Goal: Task Accomplishment & Management: Manage account settings

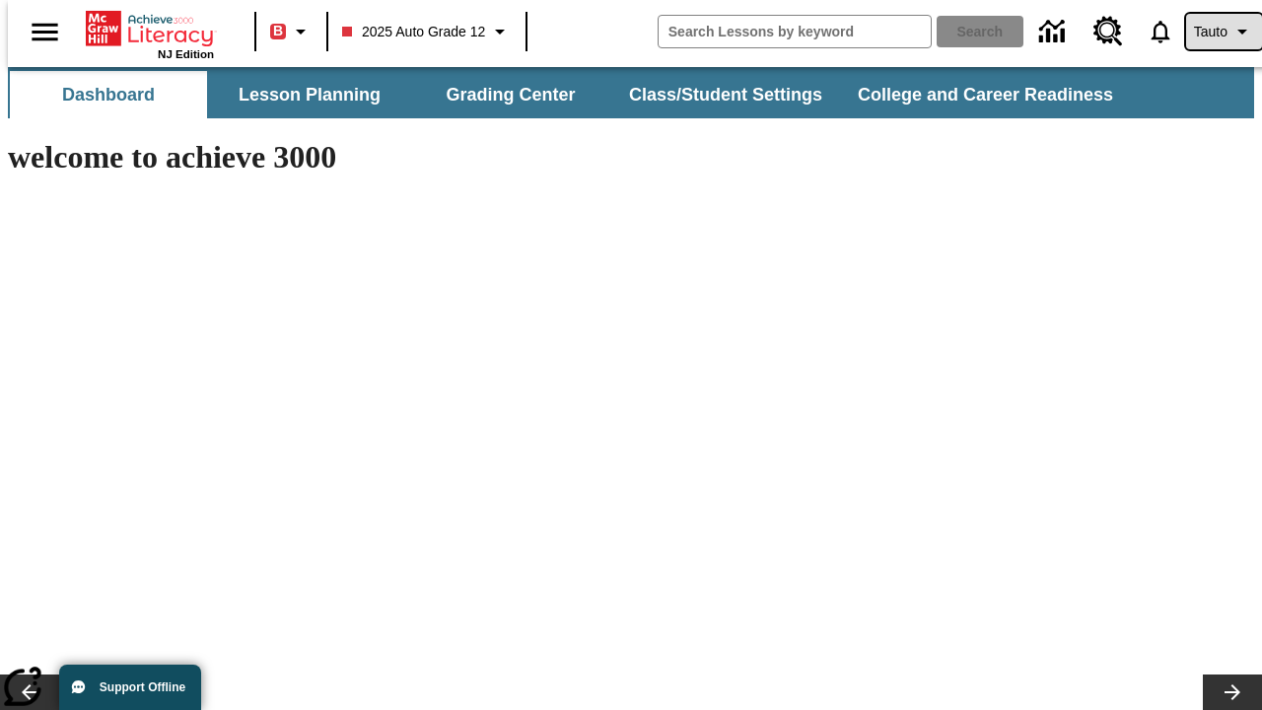
click at [1214, 32] on span "Tauto" at bounding box center [1211, 32] width 34 height 21
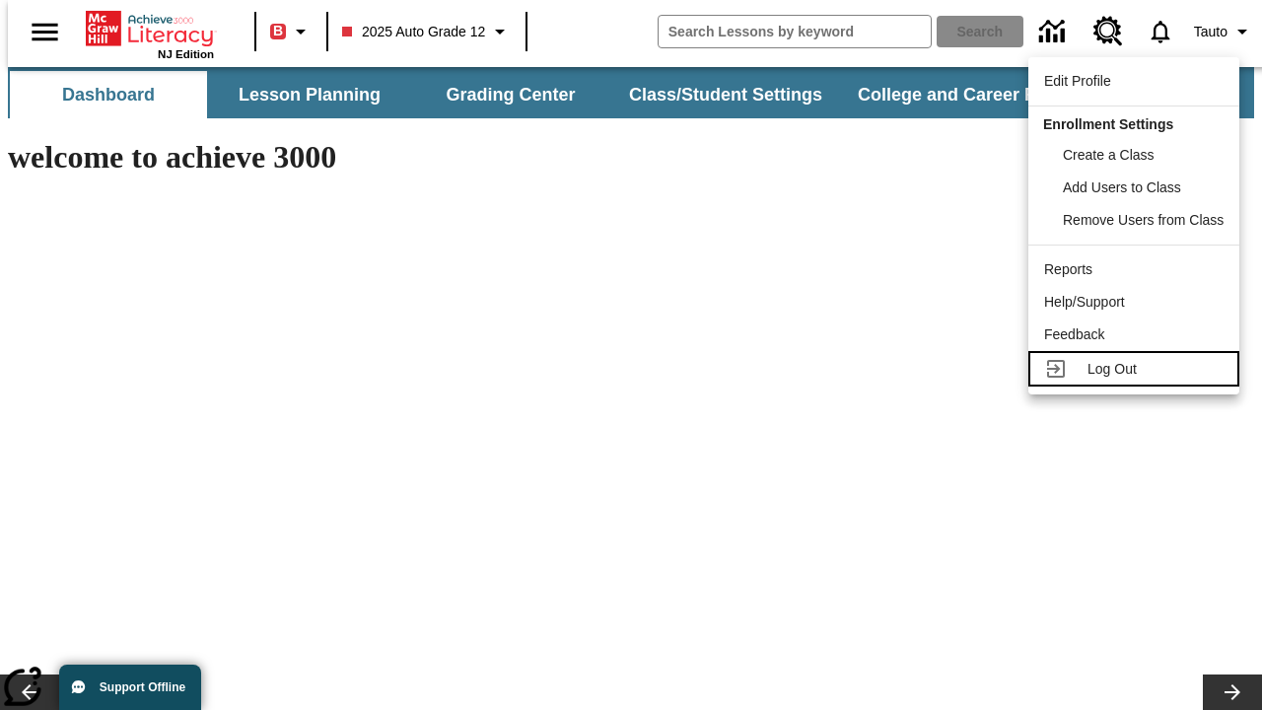
click at [1137, 369] on span "Log Out" at bounding box center [1112, 369] width 49 height 16
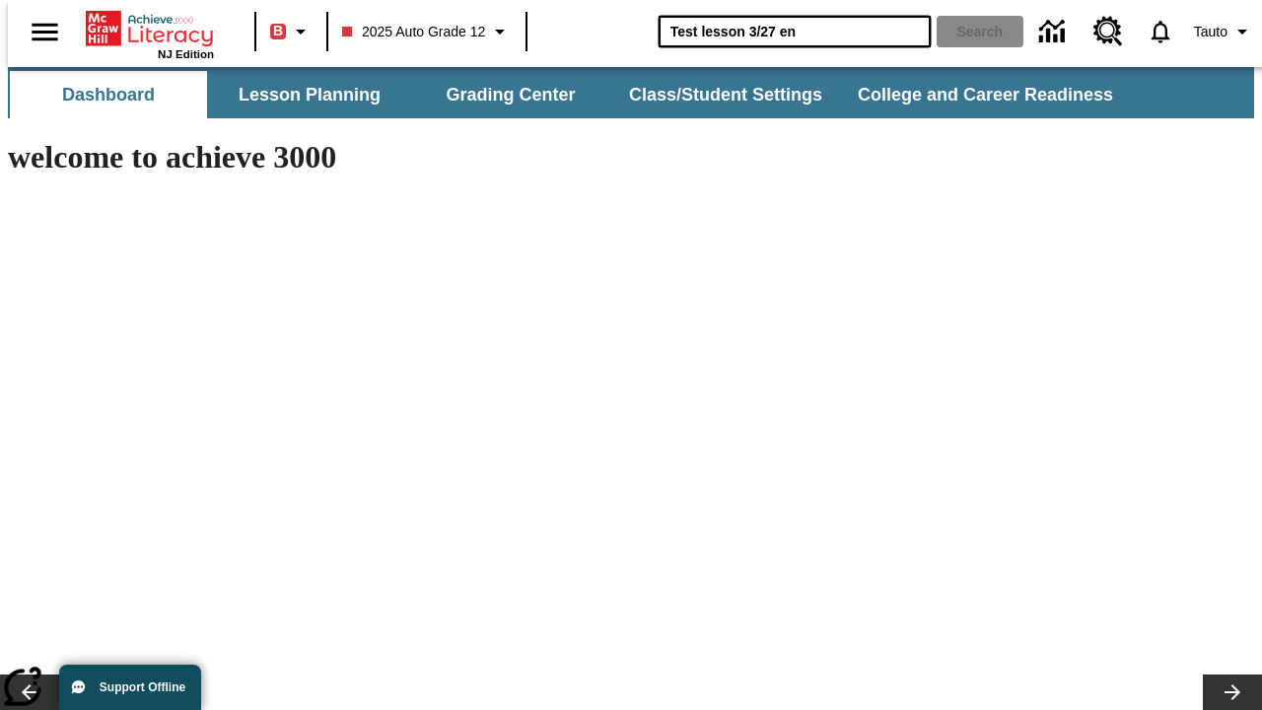
type input "Test lesson 3/27 en"
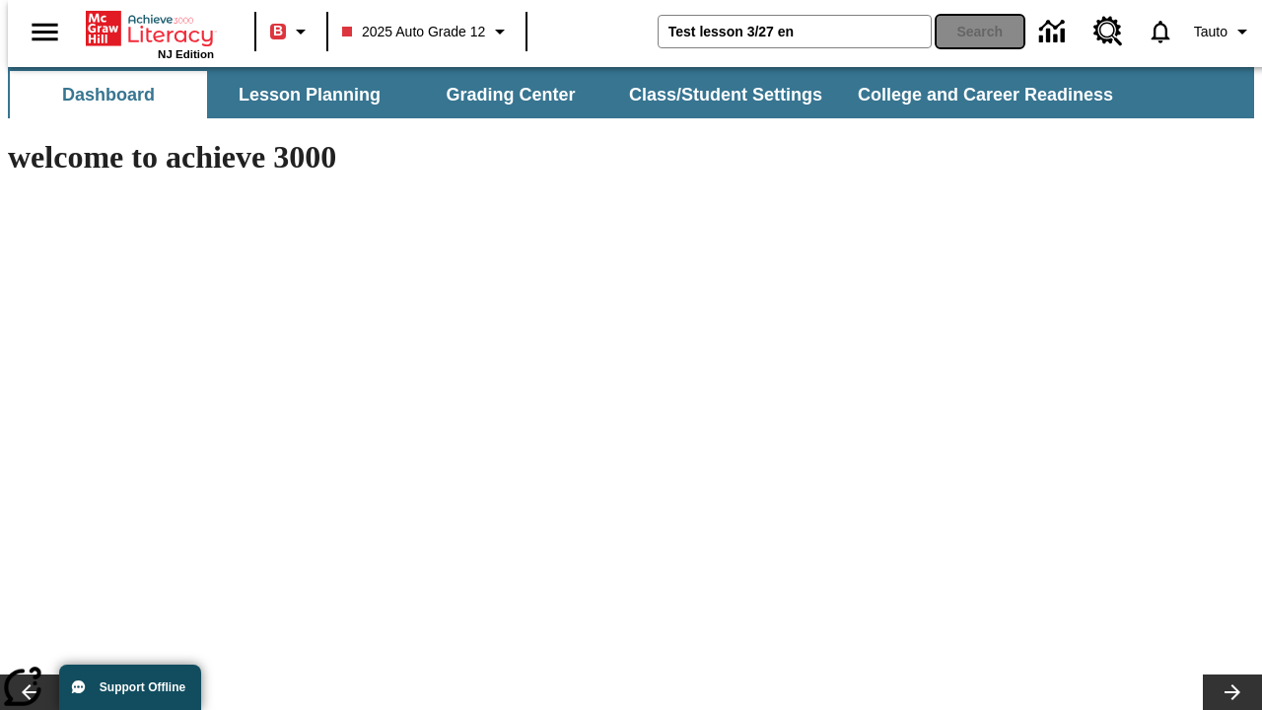
click at [968, 32] on button "Search" at bounding box center [980, 32] width 87 height 32
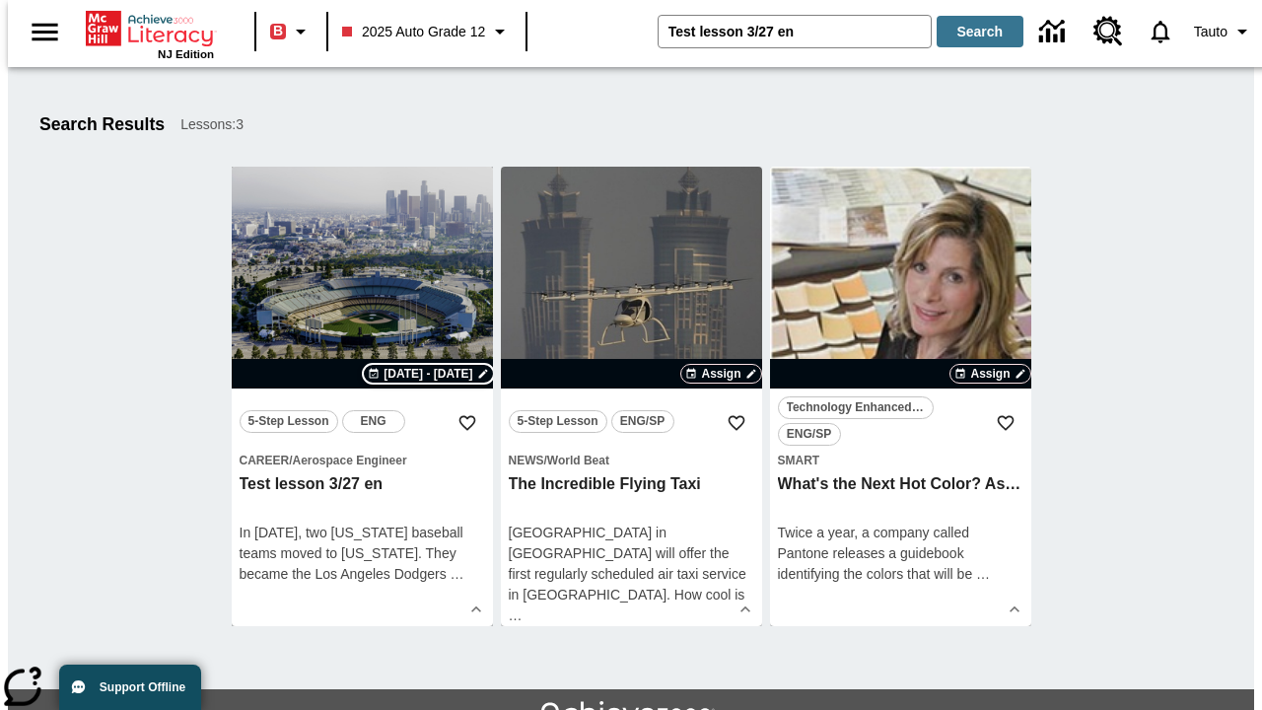
click at [428, 374] on span "Aug 27 - Aug 27" at bounding box center [428, 374] width 89 height 18
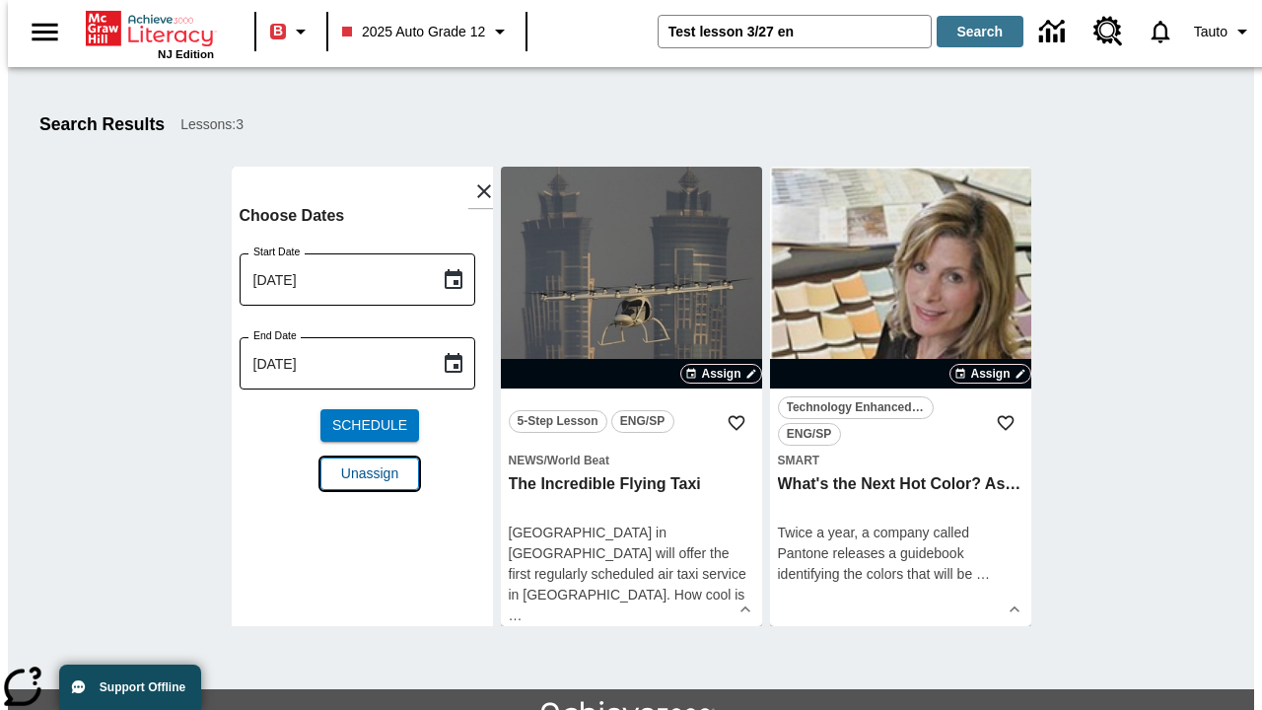
click at [362, 473] on span "Unassign" at bounding box center [369, 473] width 57 height 21
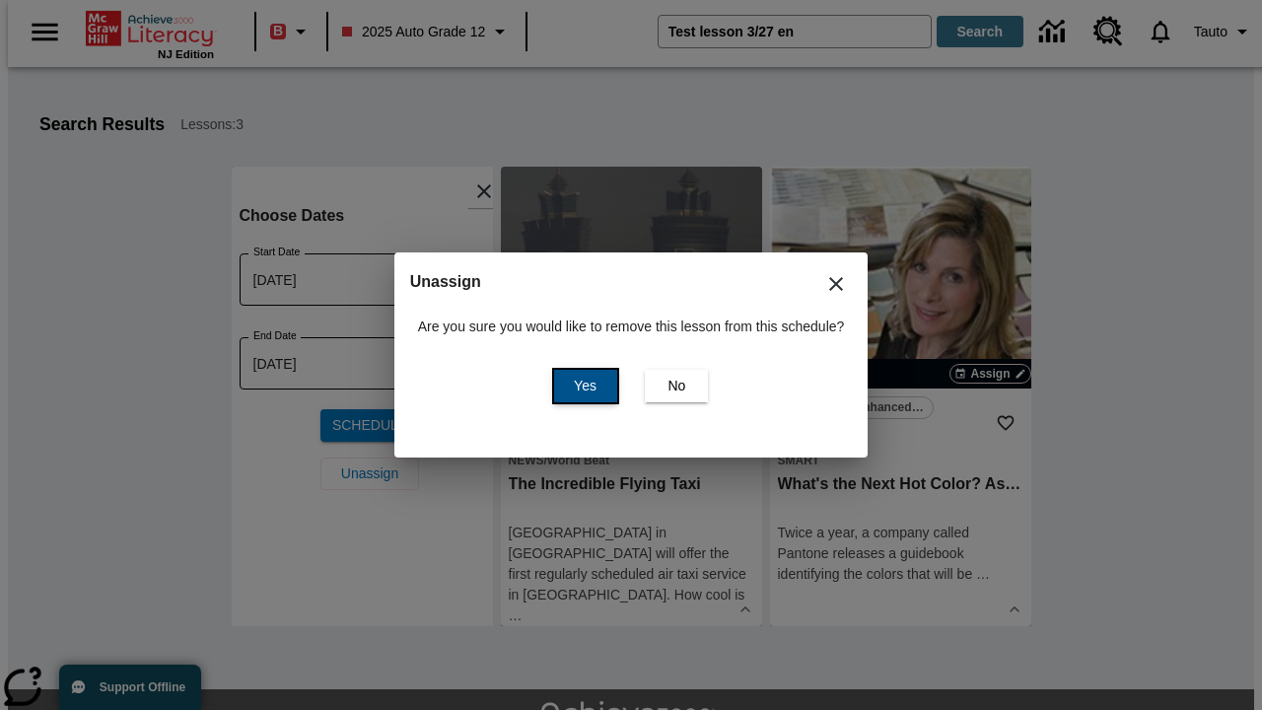
click at [582, 386] on span "Yes" at bounding box center [585, 386] width 23 height 21
